Goal: Navigation & Orientation: Find specific page/section

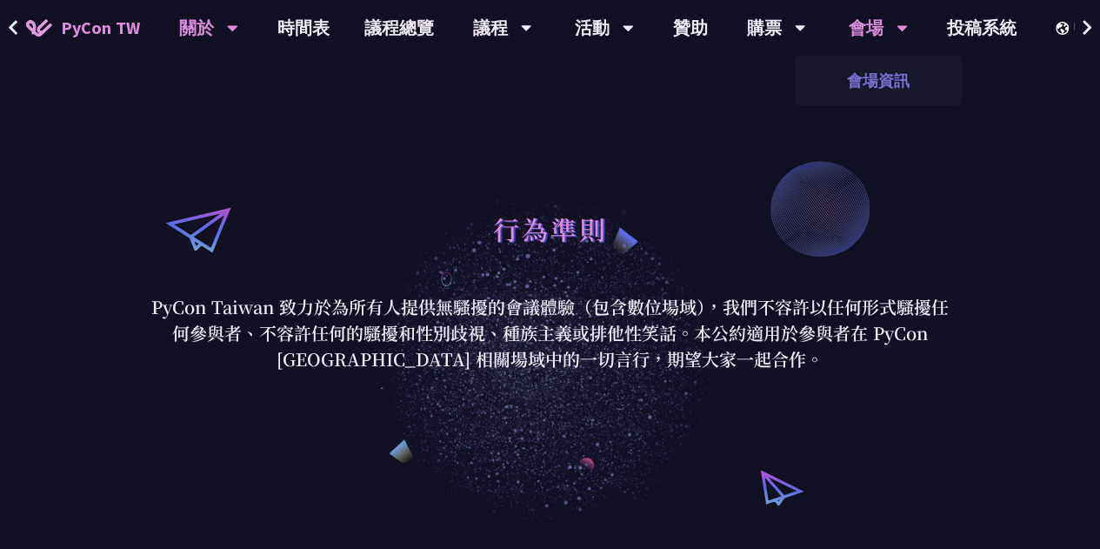
click at [873, 89] on link "會場資訊" at bounding box center [878, 80] width 167 height 41
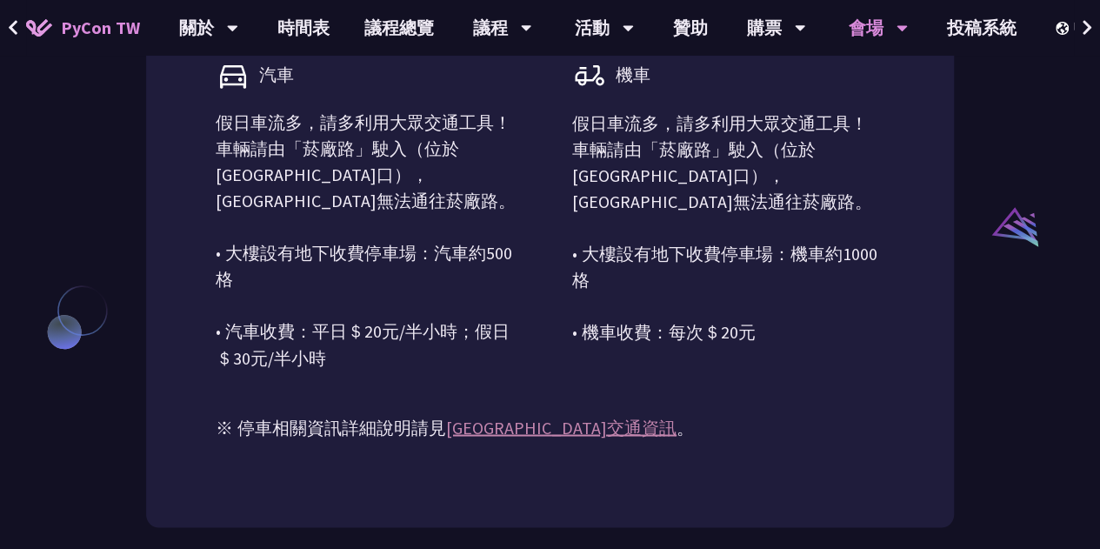
scroll to position [1652, 0]
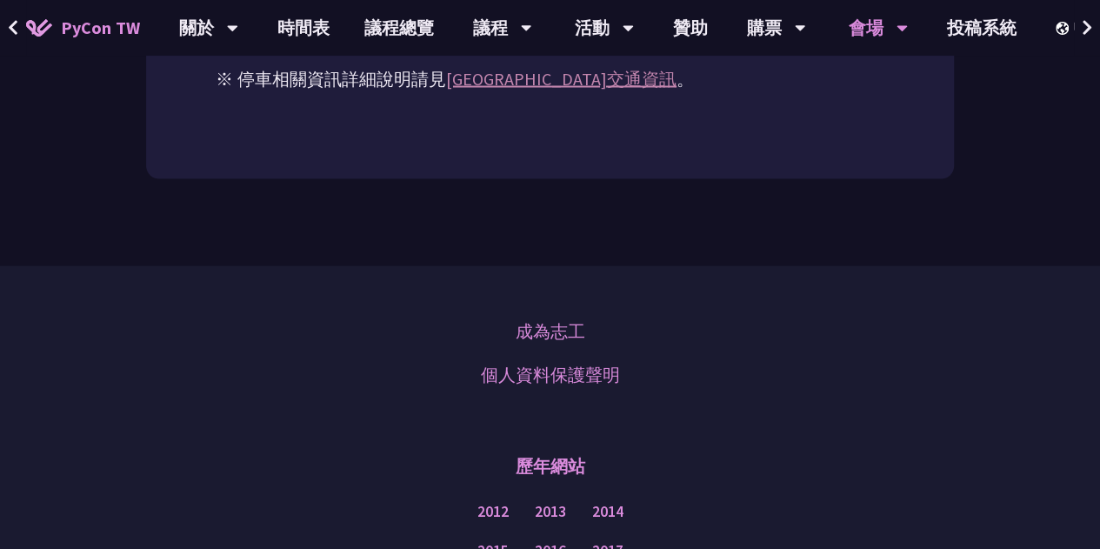
click at [596, 90] on link "[GEOGRAPHIC_DATA]交通資訊" at bounding box center [561, 79] width 230 height 22
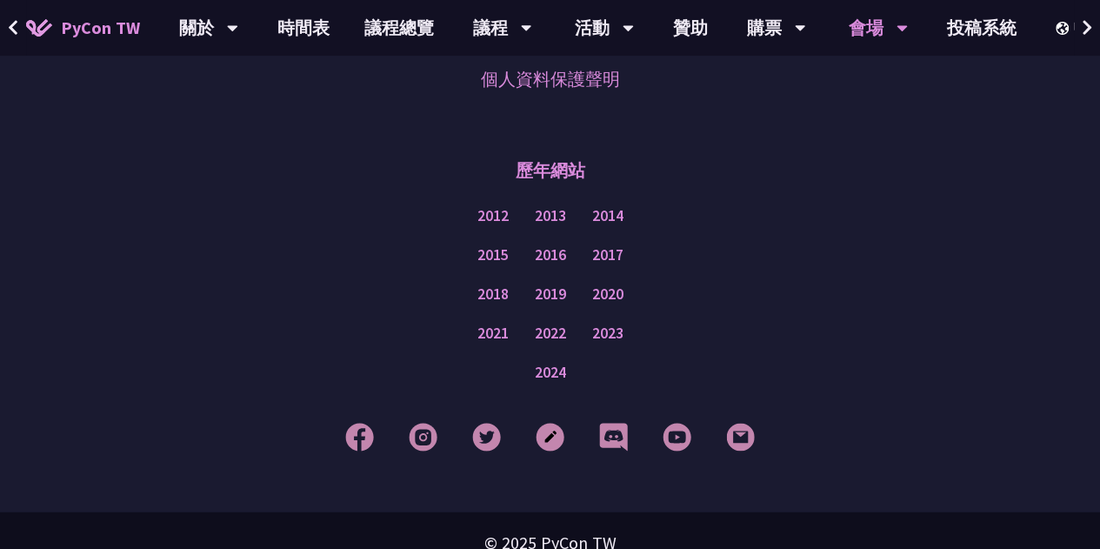
scroll to position [1997, 0]
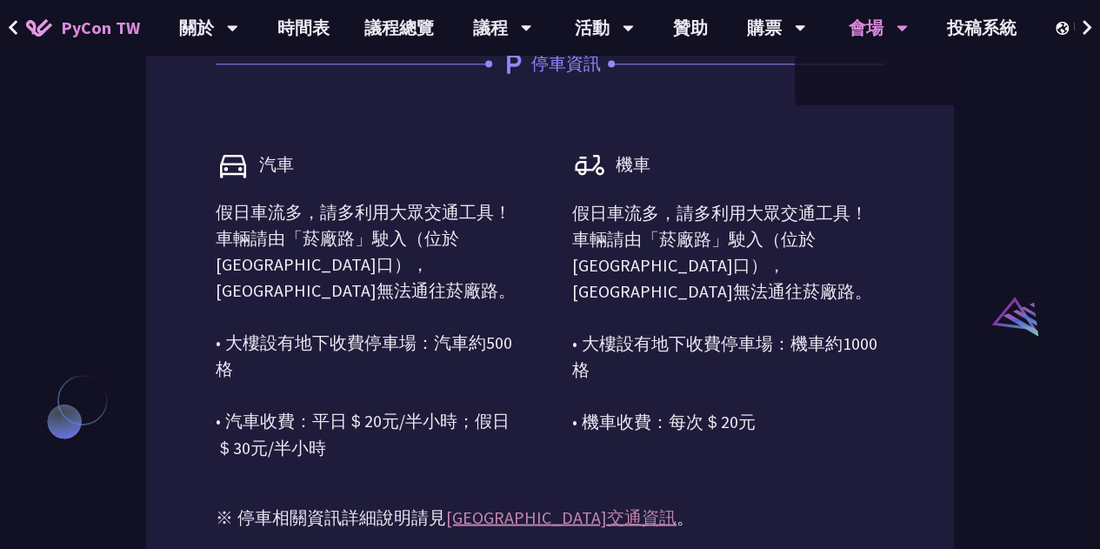
scroll to position [1388, 0]
